Goal: Check status

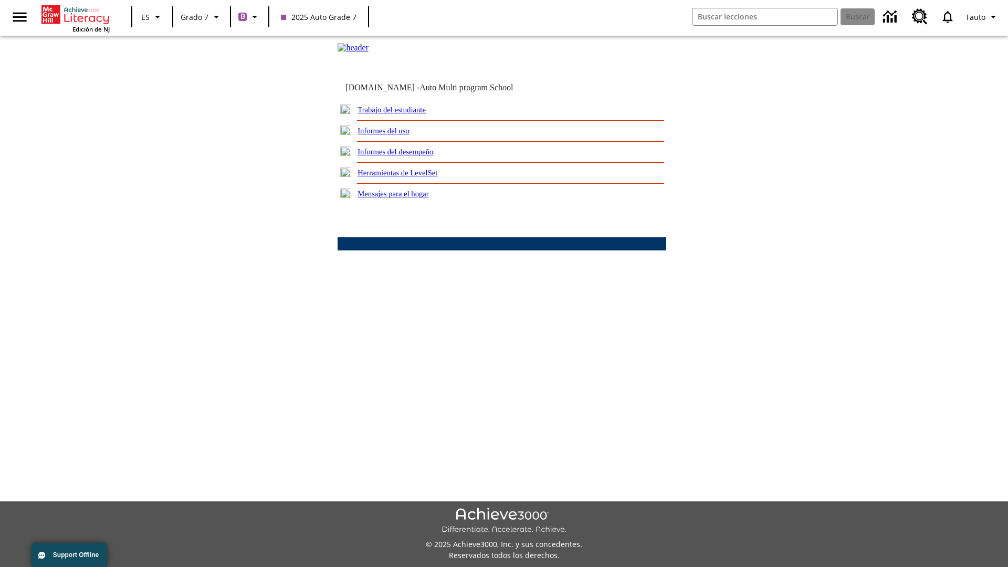
click at [410, 156] on link "Informes del desempeño" at bounding box center [396, 152] width 76 height 8
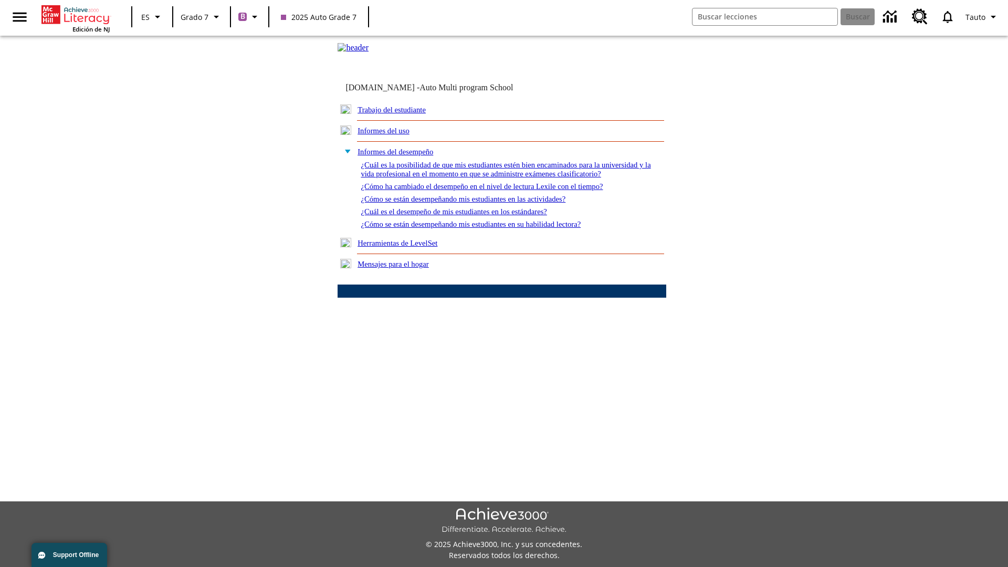
click at [489, 228] on link "¿Cómo se están desempeñando mis estudiantes en su habilidad lectora?" at bounding box center [471, 224] width 220 height 8
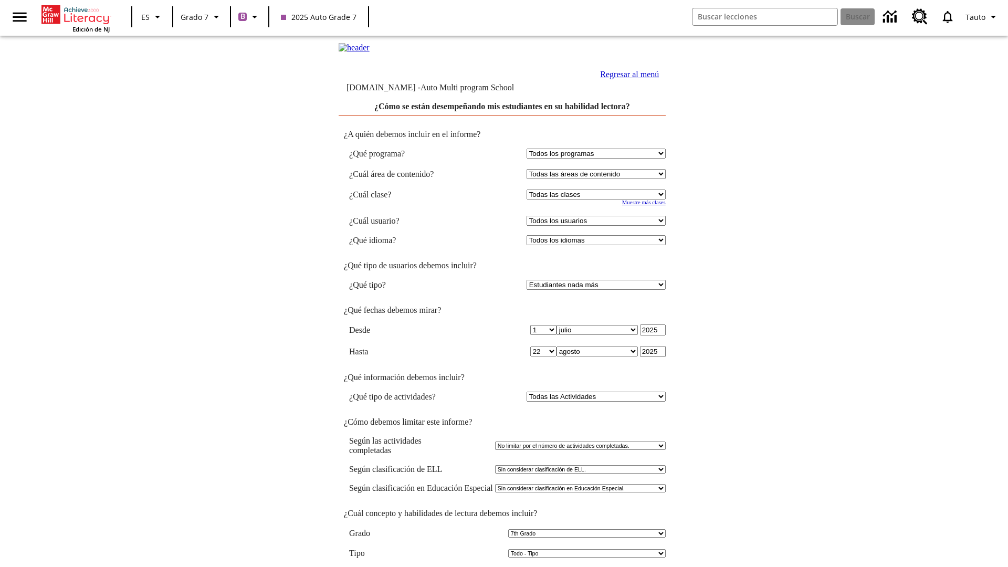
select select "2"
select select "2349292"
